Goal: Obtain resource: Download file/media

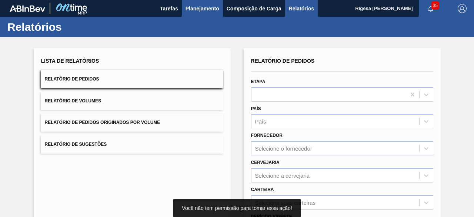
click at [197, 6] on span "Planejamento" at bounding box center [203, 8] width 34 height 9
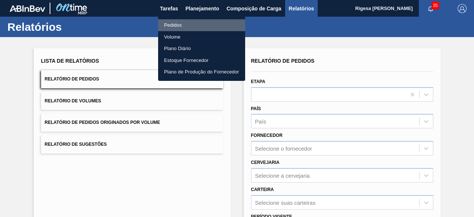
click at [174, 26] on li "Pedidos" at bounding box center [201, 25] width 87 height 12
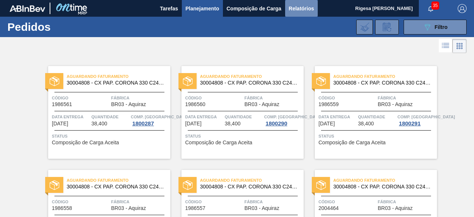
click at [292, 8] on span "Relatórios" at bounding box center [301, 8] width 25 height 9
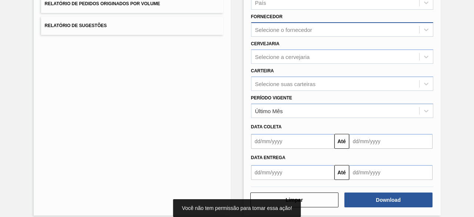
scroll to position [125, 0]
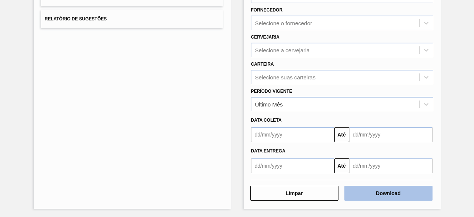
click at [397, 194] on button "Download" at bounding box center [389, 193] width 88 height 15
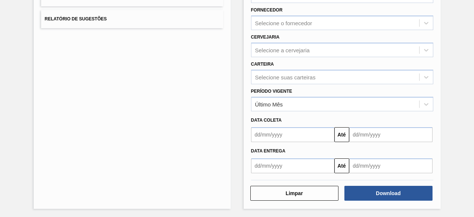
click at [199, 115] on div "Lista de Relatórios Relatório de Pedidos Relatório de Volumes Relatório de Pedi…" at bounding box center [132, 66] width 197 height 286
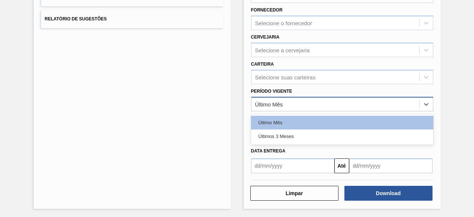
click at [287, 105] on div "Último Mês" at bounding box center [336, 104] width 168 height 11
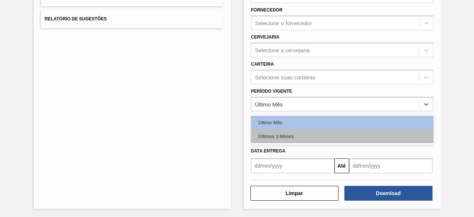
click at [284, 134] on div "Últimos 3 Meses" at bounding box center [342, 136] width 182 height 14
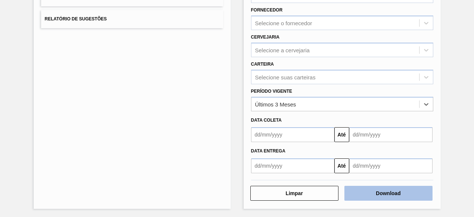
click at [386, 191] on button "Download" at bounding box center [389, 193] width 88 height 15
